Goal: Task Accomplishment & Management: Manage account settings

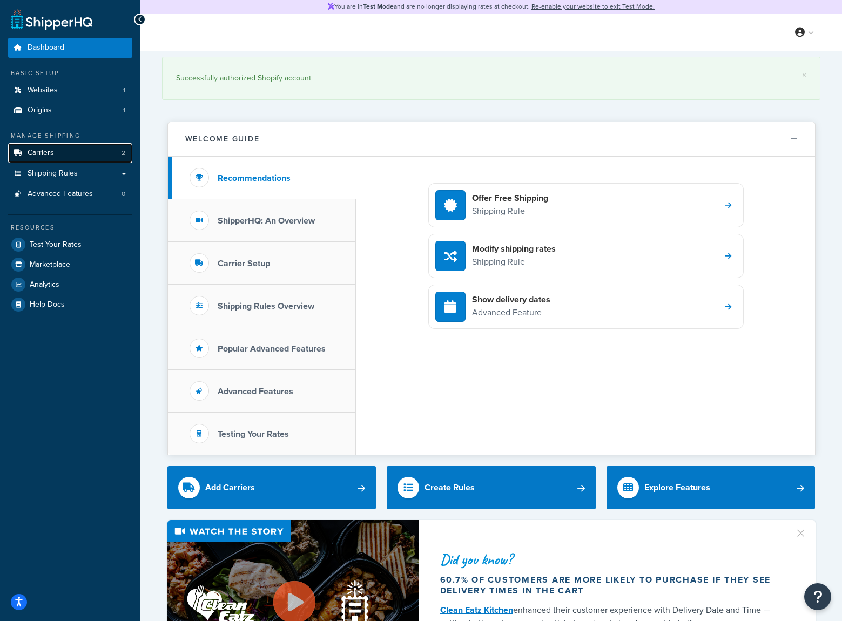
click at [96, 157] on link "Carriers 2" at bounding box center [70, 153] width 124 height 20
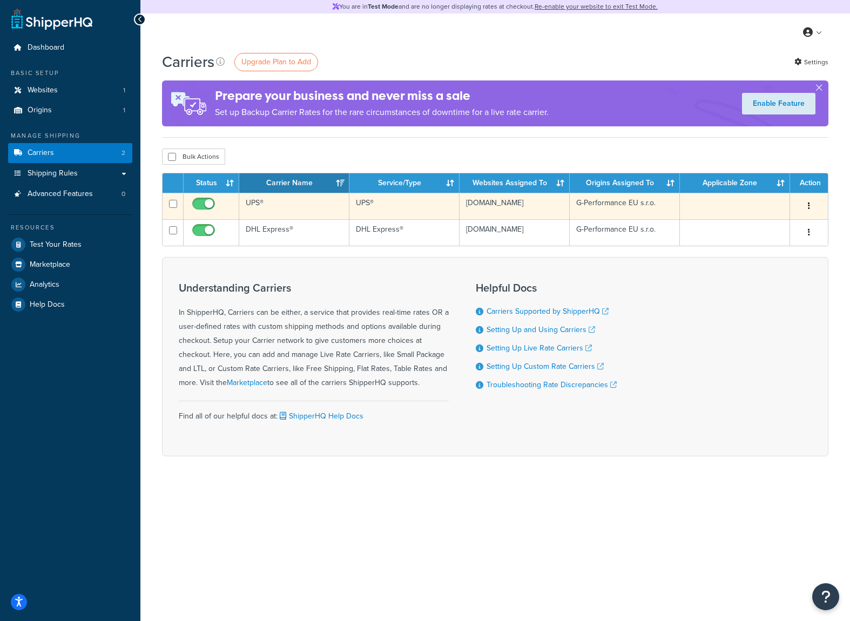
click at [205, 205] on input "checkbox" at bounding box center [205, 207] width 30 height 14
checkbox input "false"
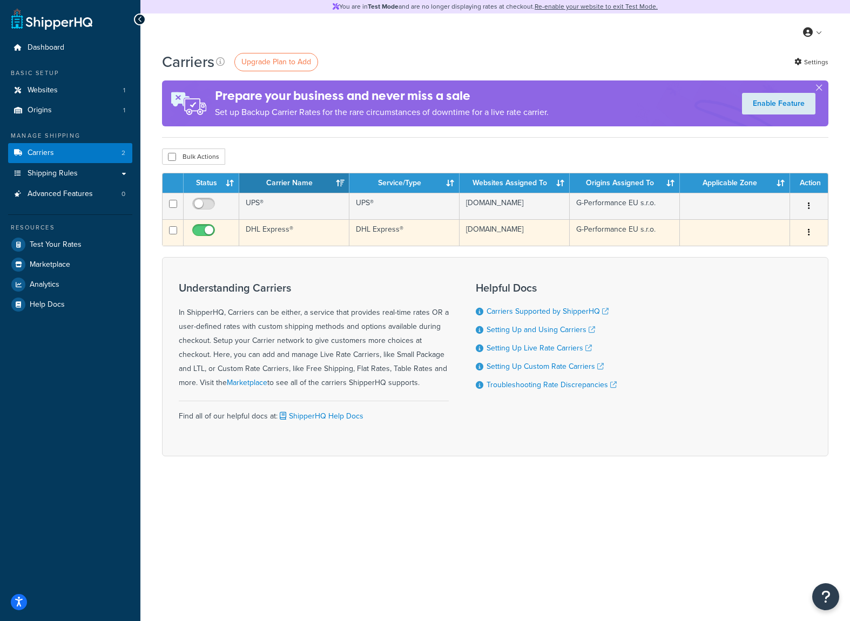
click at [204, 233] on input "checkbox" at bounding box center [205, 233] width 30 height 14
checkbox input "false"
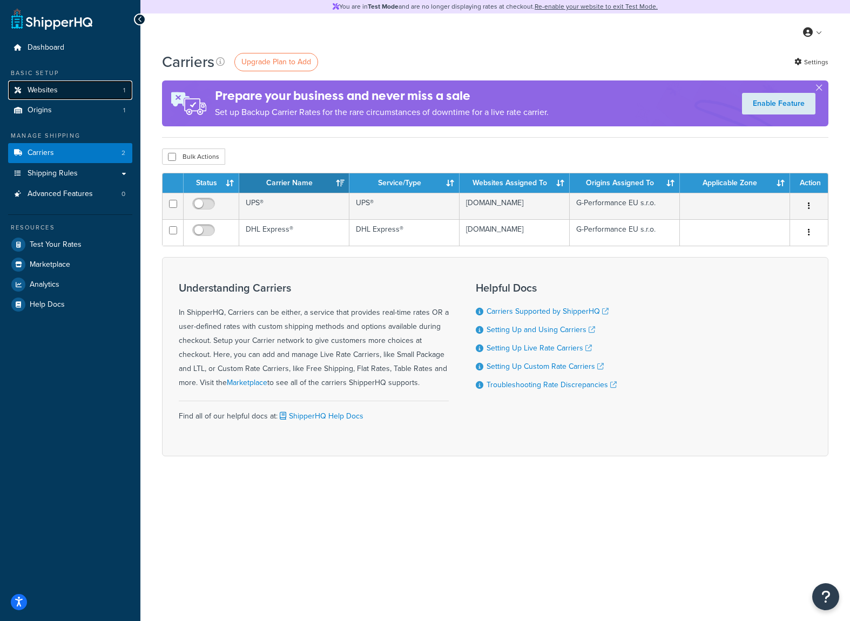
click at [77, 84] on link "Websites 1" at bounding box center [70, 90] width 124 height 20
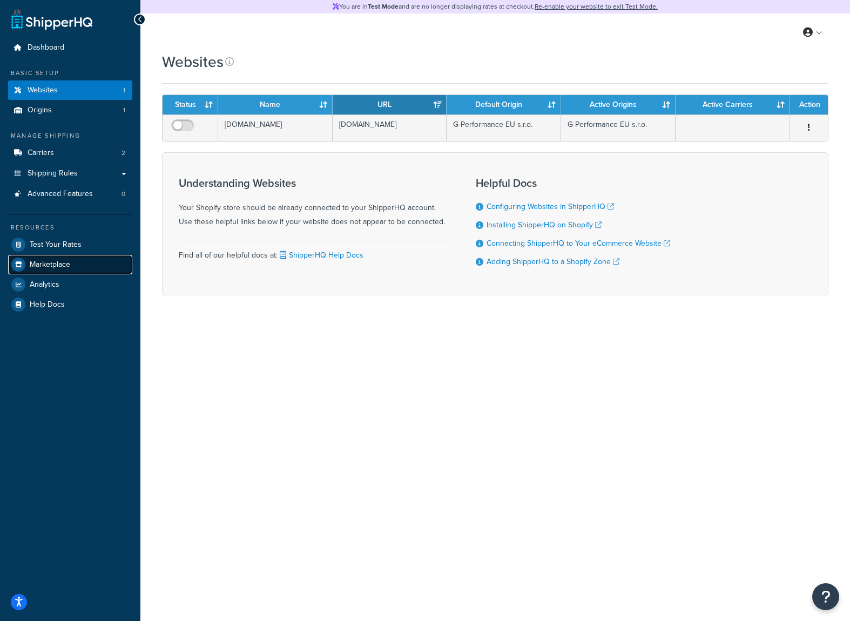
click at [72, 258] on link "Marketplace" at bounding box center [70, 264] width 124 height 19
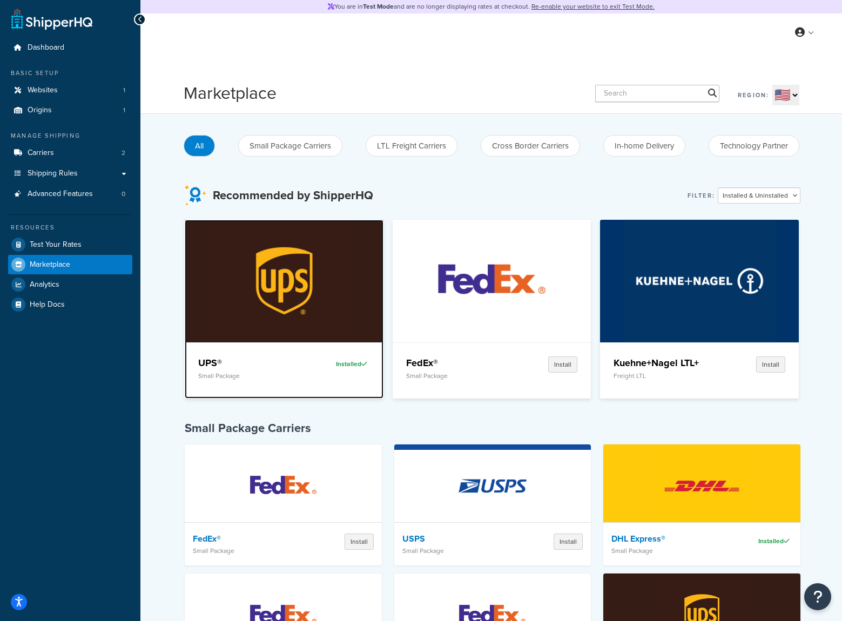
click at [252, 271] on img at bounding box center [284, 281] width 153 height 122
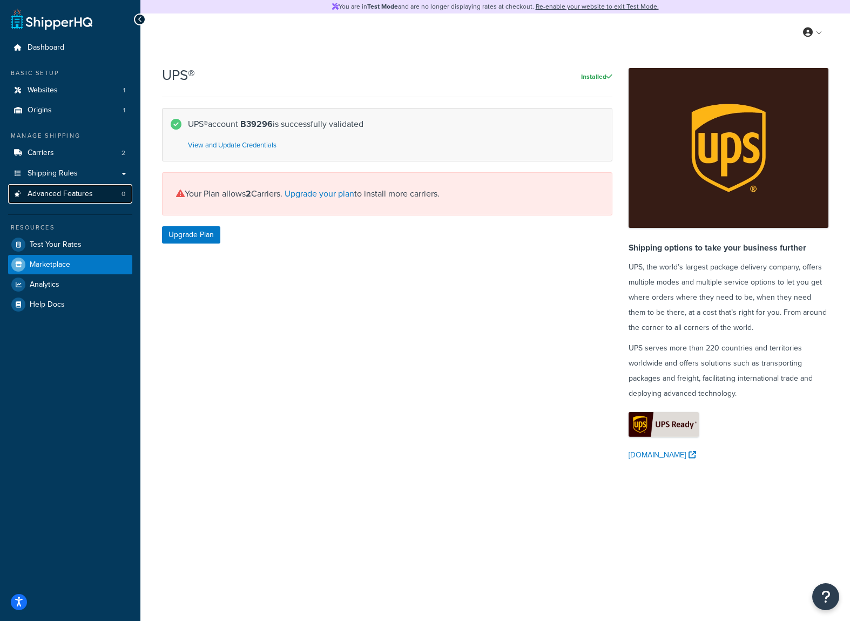
click at [85, 190] on span "Advanced Features" at bounding box center [60, 194] width 65 height 9
